Goal: Information Seeking & Learning: Learn about a topic

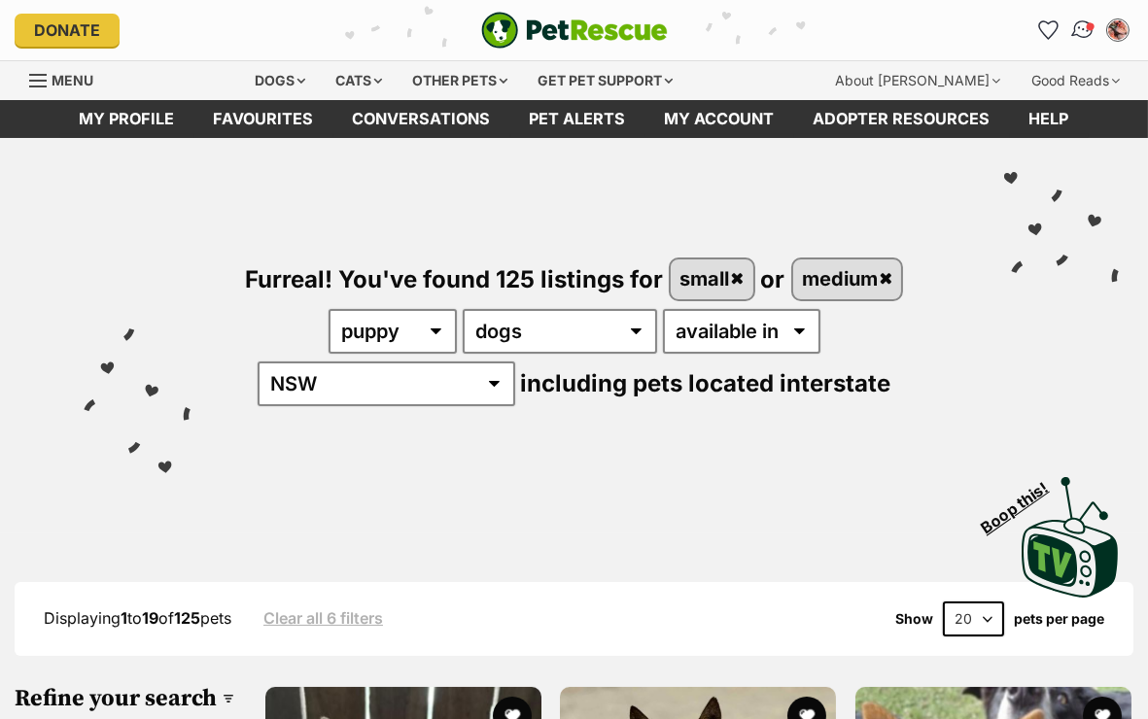
click at [916, 38] on link "Conversations" at bounding box center [1083, 30] width 40 height 40
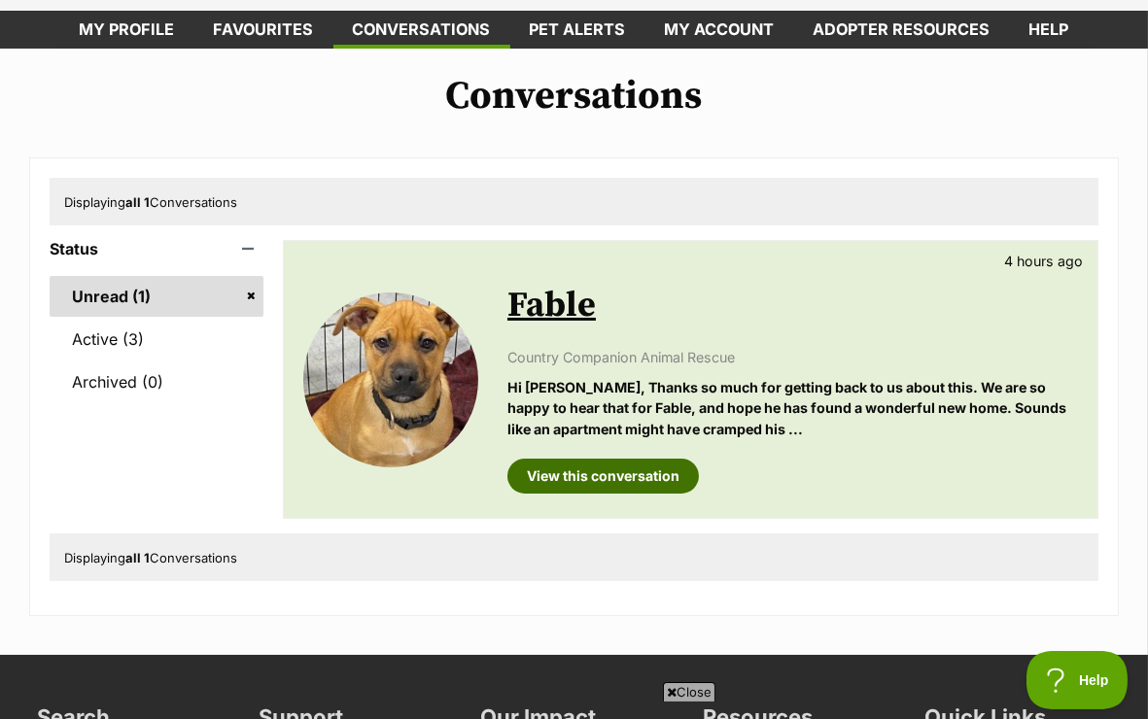
scroll to position [99, 0]
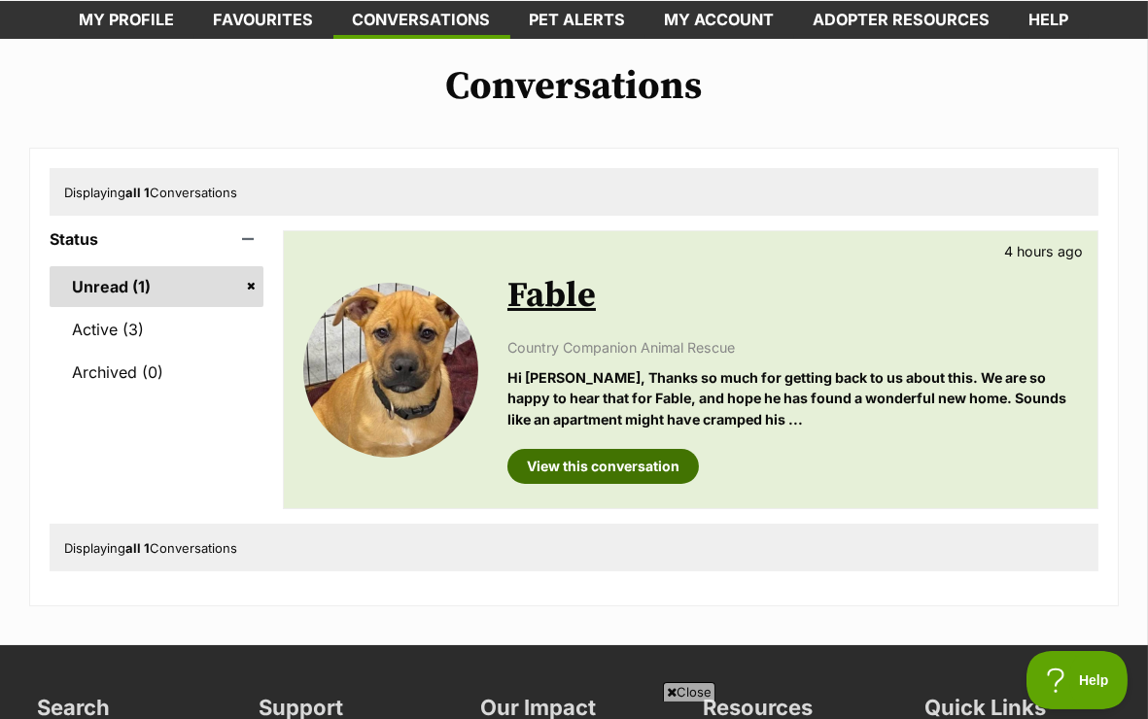
click at [556, 468] on link "View this conversation" at bounding box center [602, 466] width 191 height 35
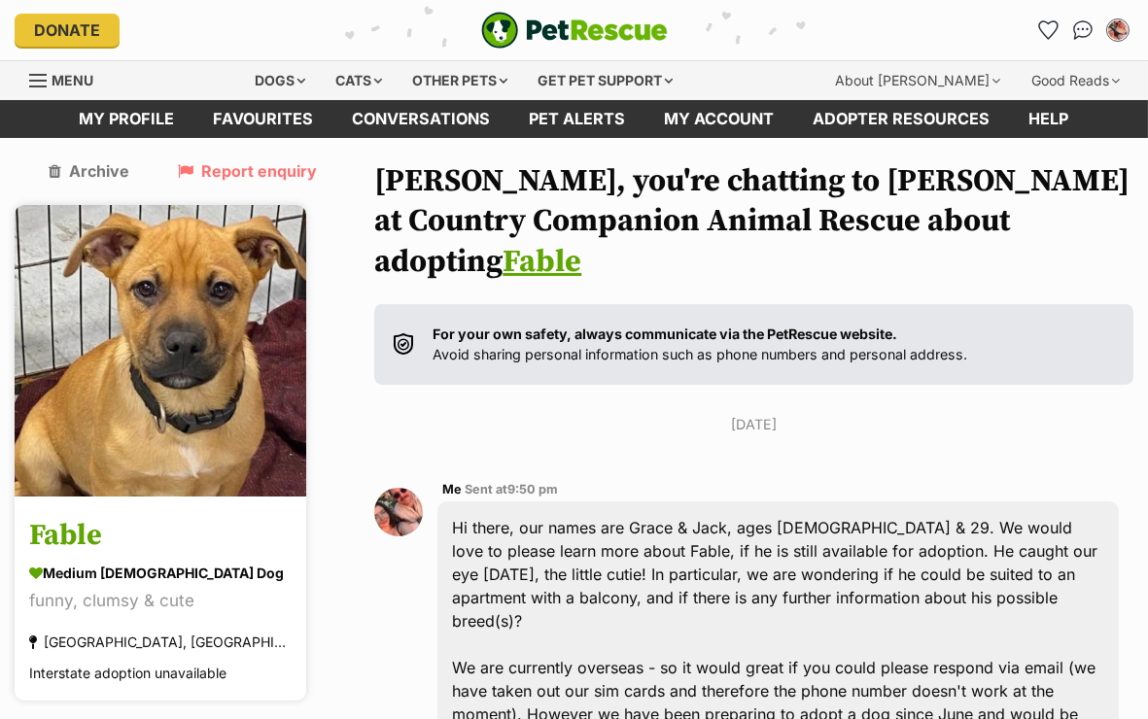
click at [207, 315] on img at bounding box center [161, 351] width 292 height 292
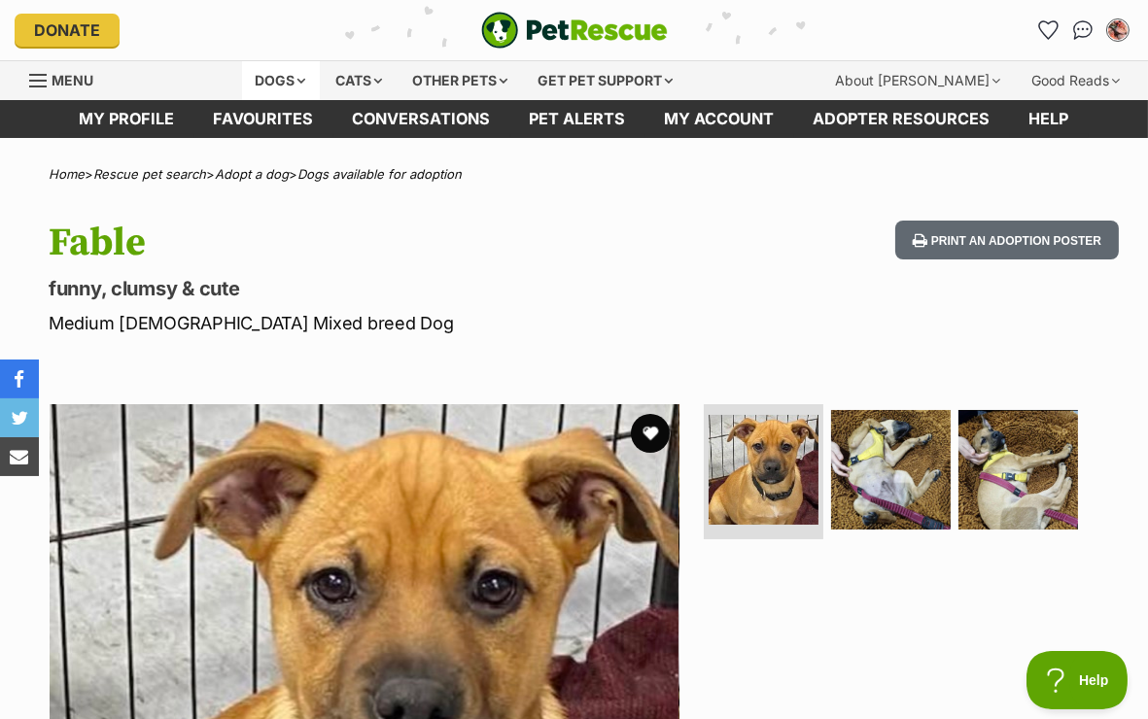
click at [288, 71] on div "Dogs" at bounding box center [281, 80] width 78 height 39
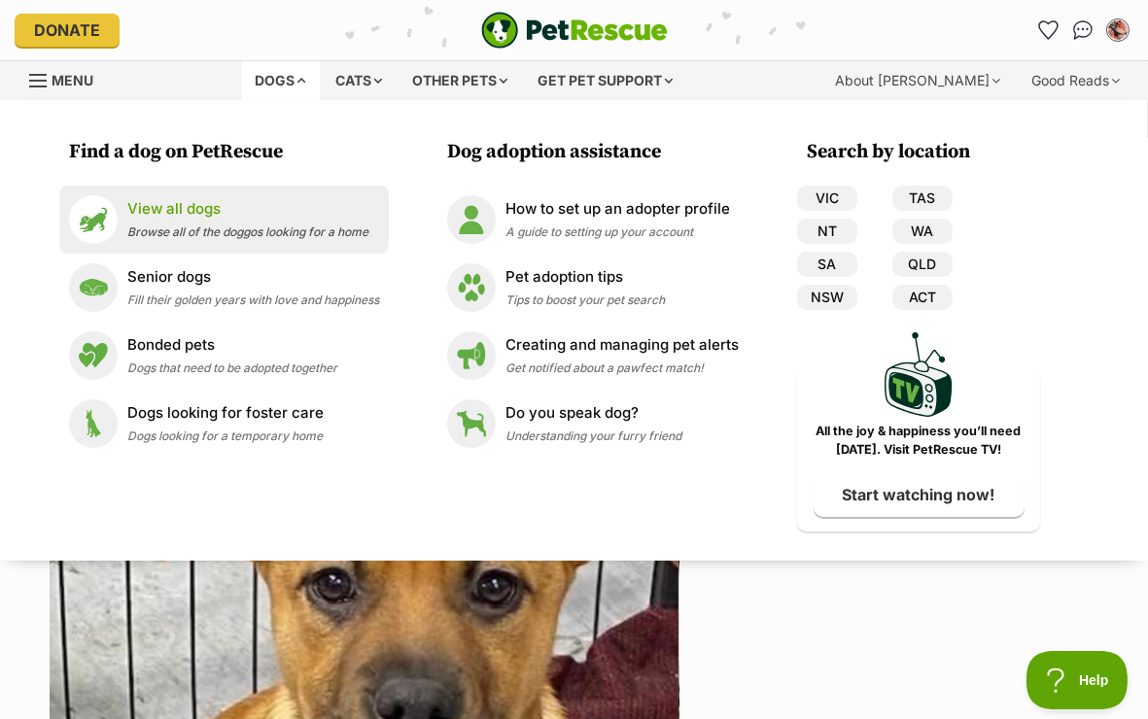
click at [181, 215] on p "View all dogs" at bounding box center [247, 209] width 241 height 22
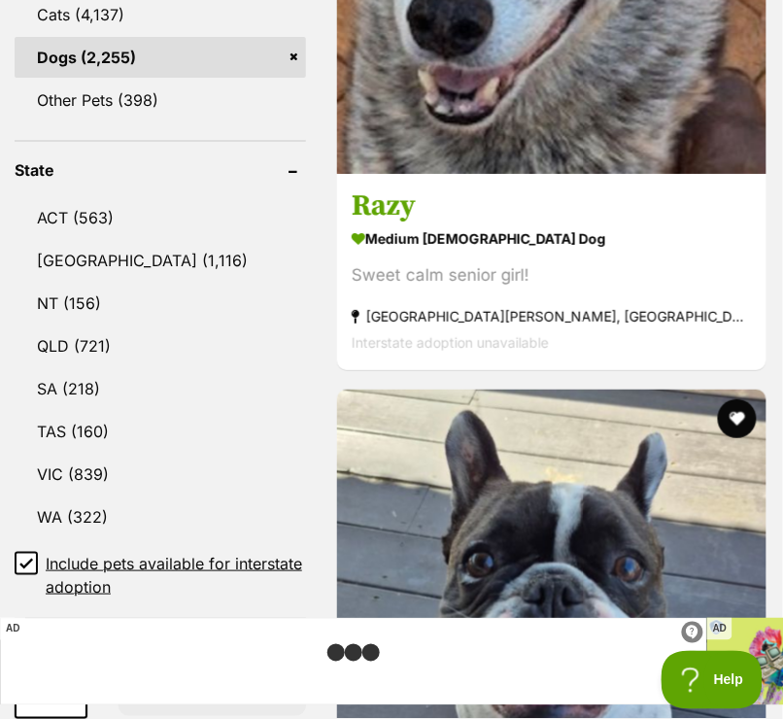
scroll to position [1161, 0]
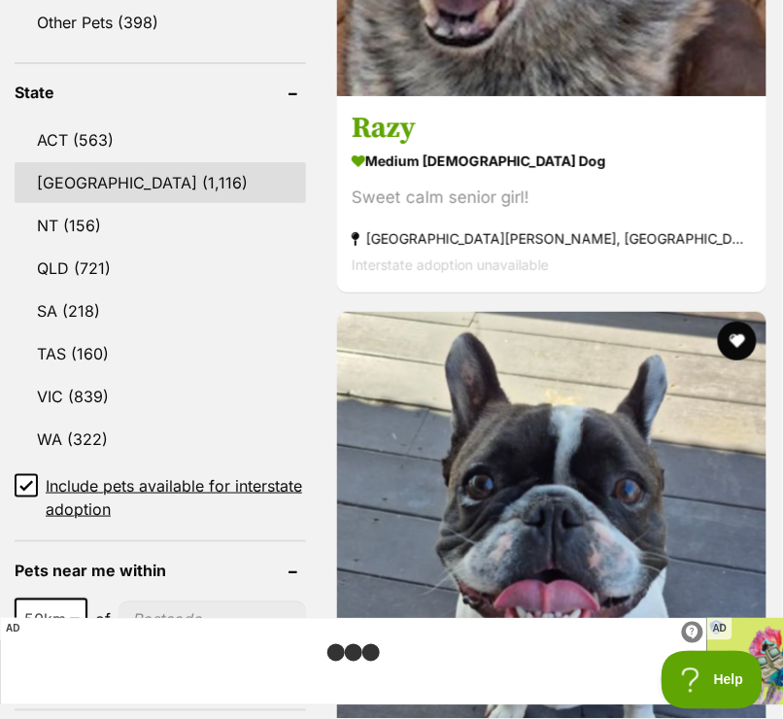
click at [133, 162] on link "NSW (1,116)" at bounding box center [161, 182] width 292 height 41
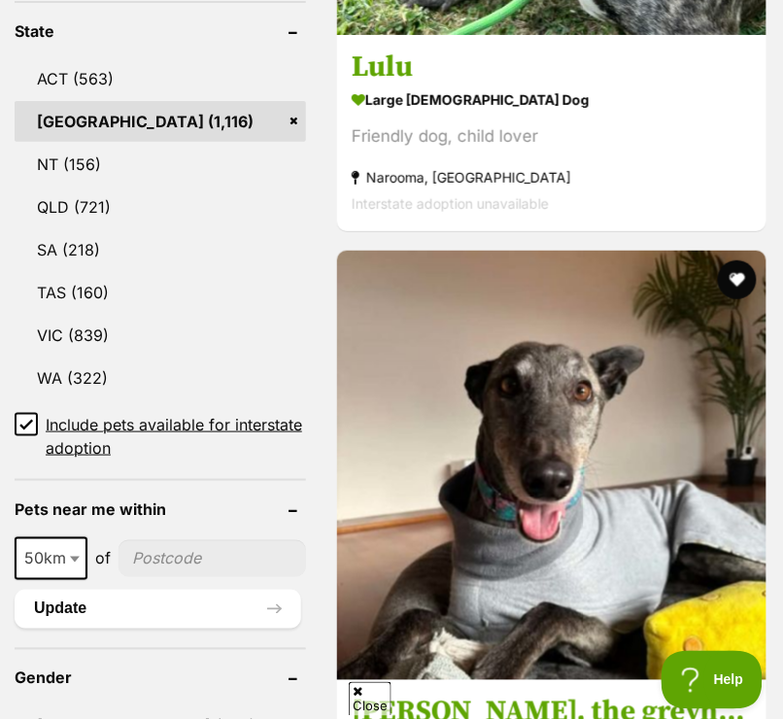
scroll to position [1255, 0]
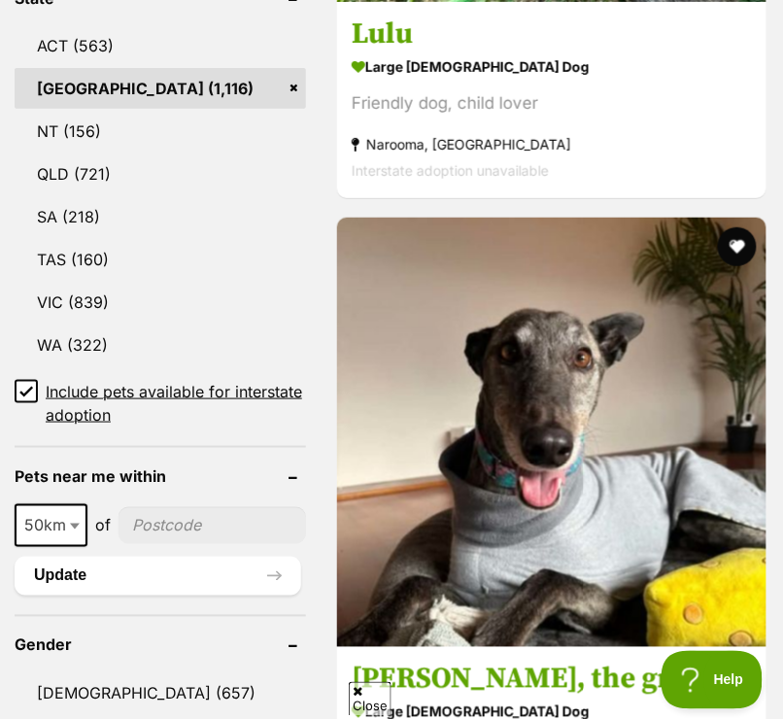
click at [28, 388] on icon at bounding box center [26, 392] width 12 height 9
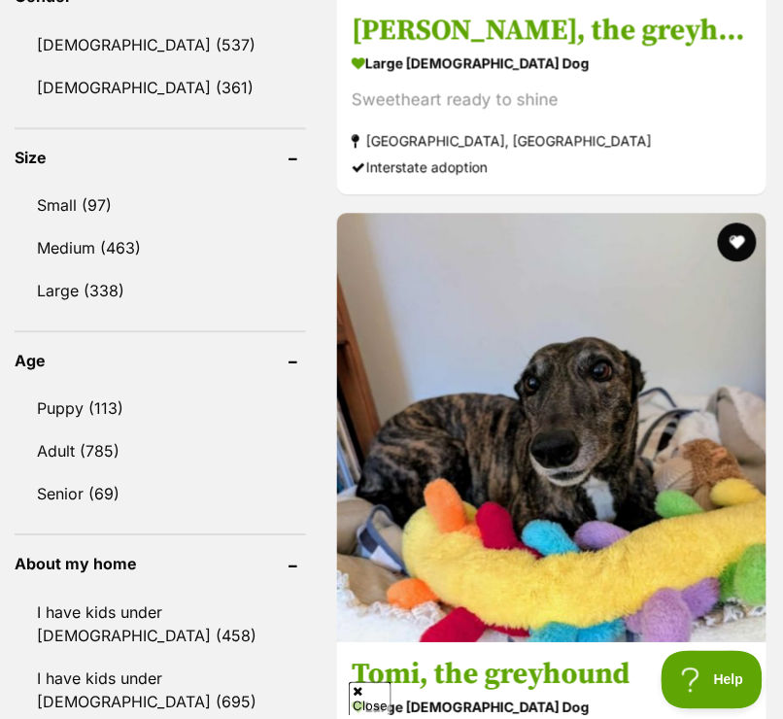
scroll to position [1790, 0]
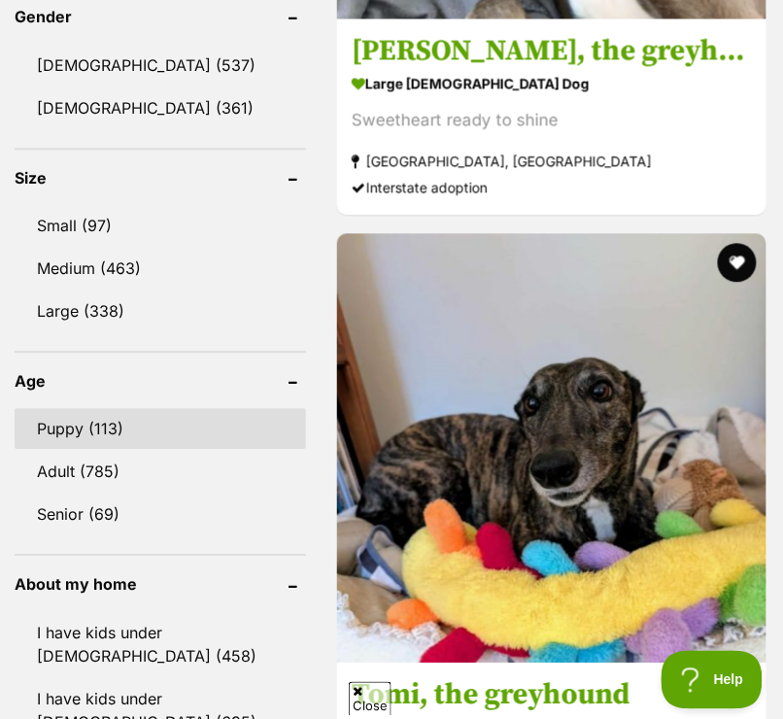
click at [56, 408] on link "Puppy (113)" at bounding box center [161, 428] width 292 height 41
